Goal: Information Seeking & Learning: Learn about a topic

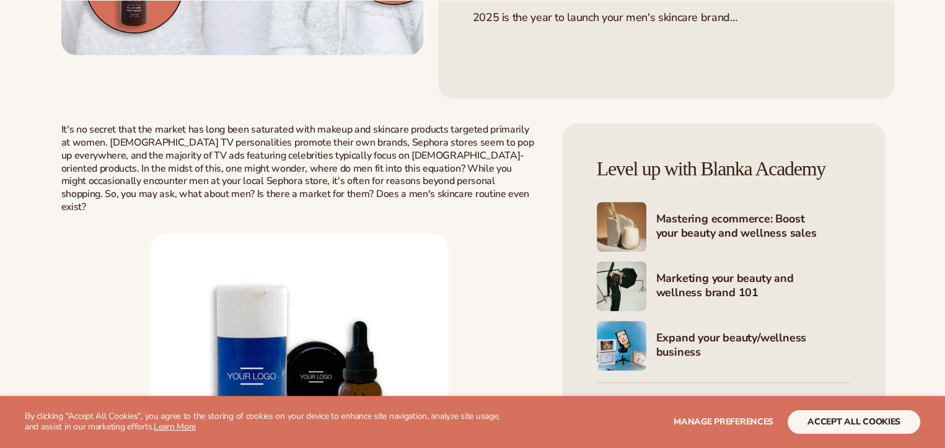
scroll to position [52, 0]
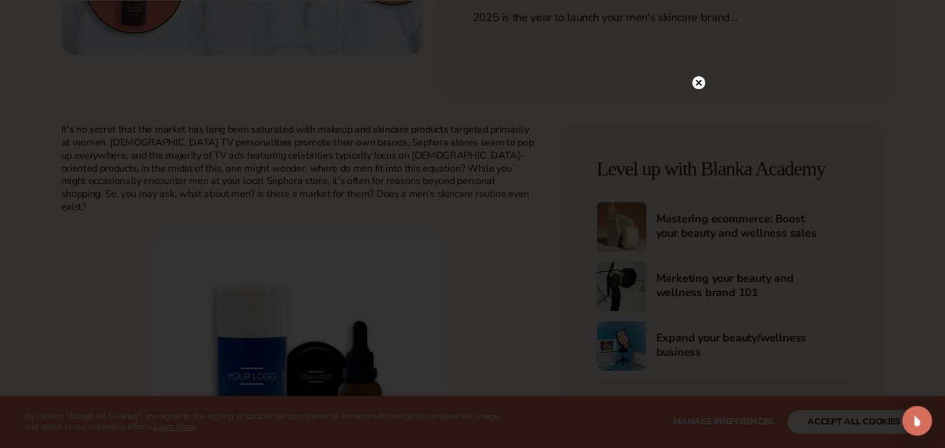
click at [700, 77] on circle at bounding box center [698, 82] width 13 height 13
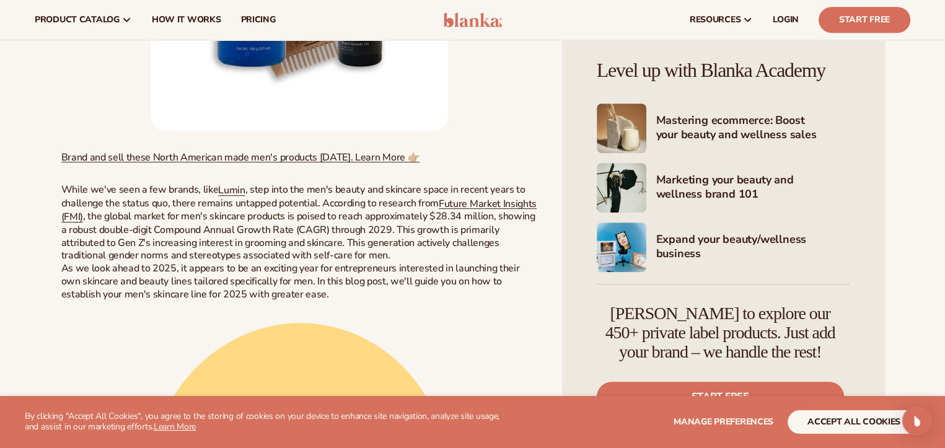
scroll to position [819, 0]
click at [232, 185] on link "Lumin" at bounding box center [231, 192] width 27 height 14
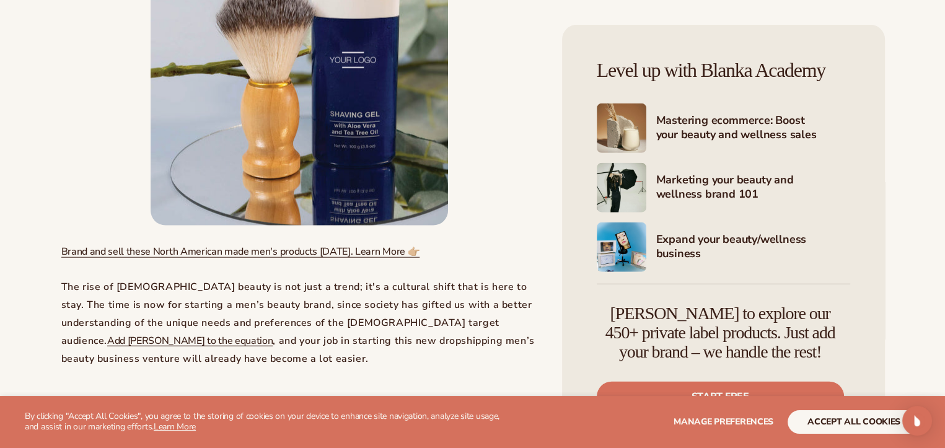
scroll to position [2947, 0]
click at [174, 280] on span "The rise of [DEMOGRAPHIC_DATA] beauty is not just a trend; it's a cultural shif…" at bounding box center [296, 313] width 471 height 67
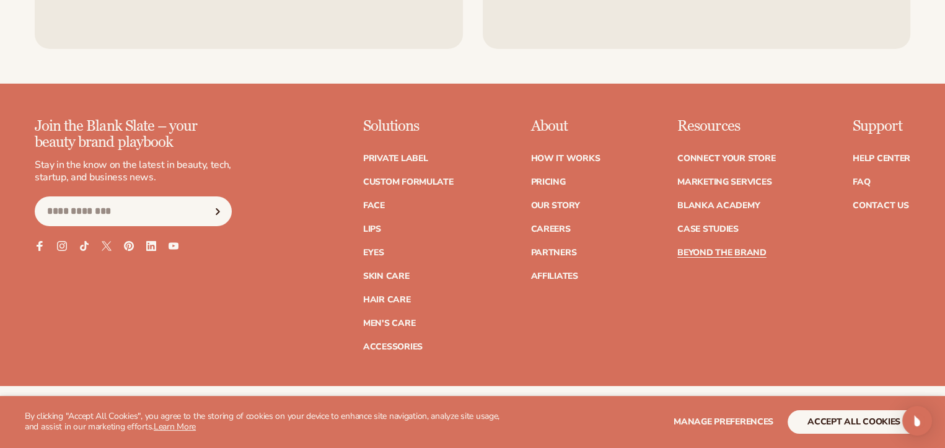
scroll to position [4404, 0]
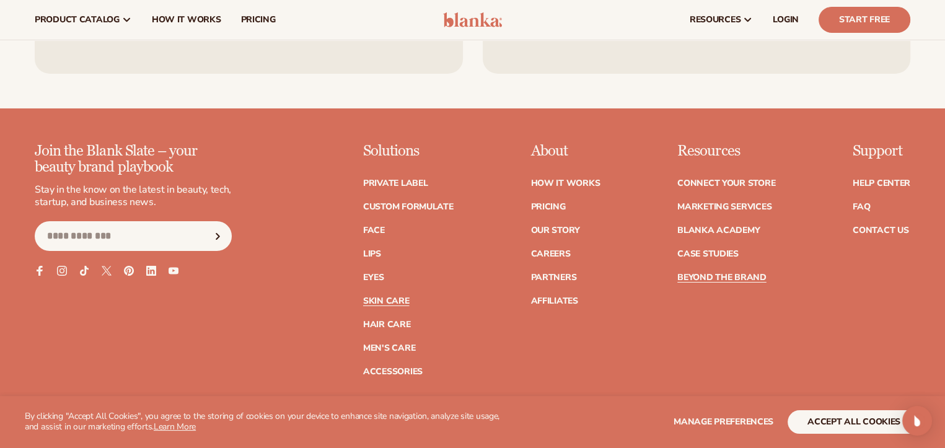
click at [377, 297] on link "Skin Care" at bounding box center [386, 301] width 46 height 9
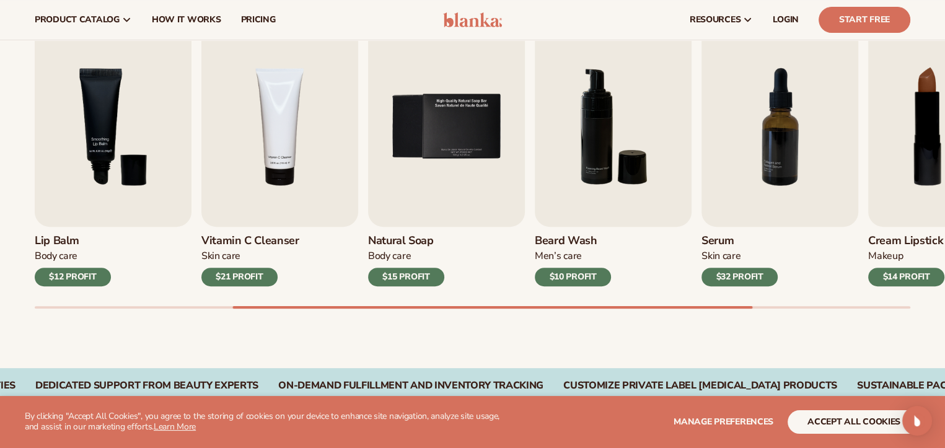
scroll to position [418, 0]
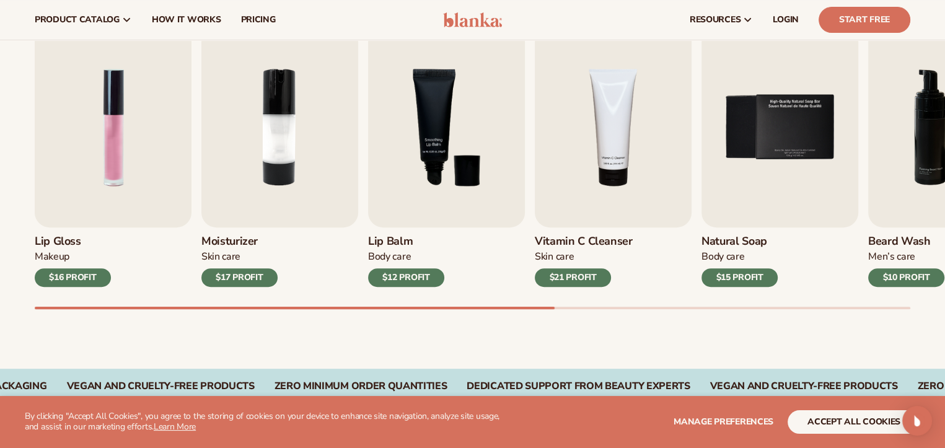
click at [560, 283] on div "$21 PROFIT" at bounding box center [573, 277] width 76 height 19
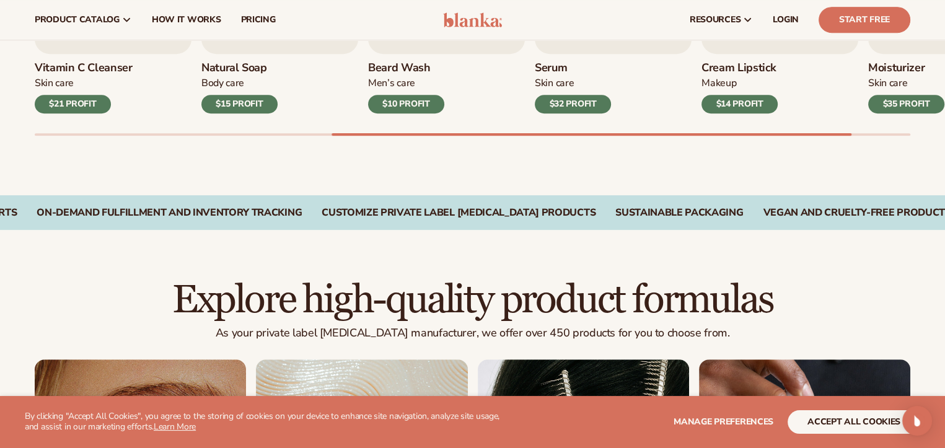
scroll to position [0, 0]
